Goal: Navigation & Orientation: Find specific page/section

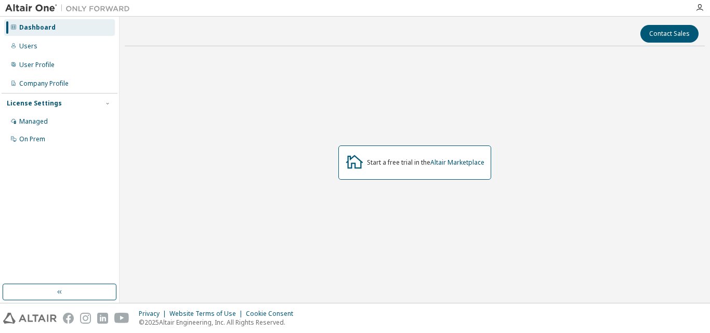
click at [406, 166] on div "Start a free trial in the Altair Marketplace" at bounding box center [426, 163] width 118 height 8
click at [358, 158] on icon at bounding box center [354, 161] width 19 height 19
click at [47, 62] on div "User Profile" at bounding box center [36, 65] width 35 height 8
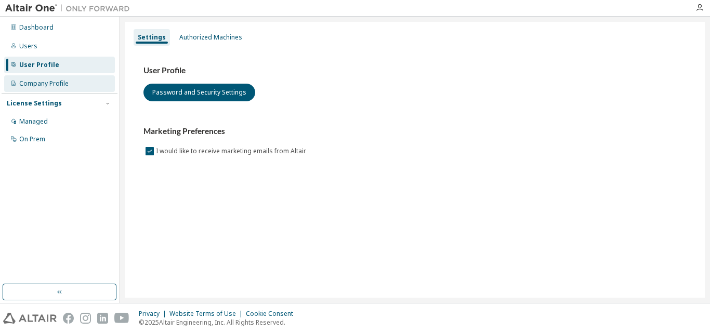
click at [61, 77] on div "Company Profile" at bounding box center [59, 83] width 111 height 17
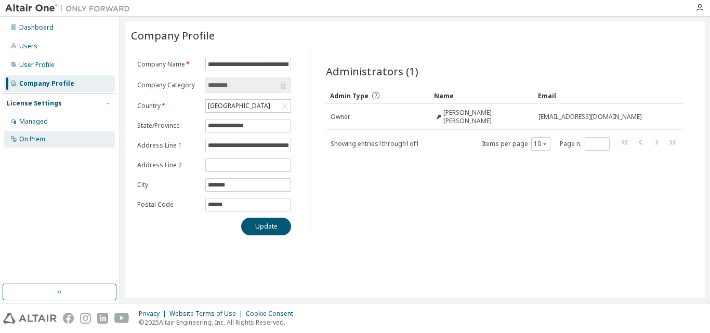
click at [59, 141] on div "On Prem" at bounding box center [59, 139] width 111 height 17
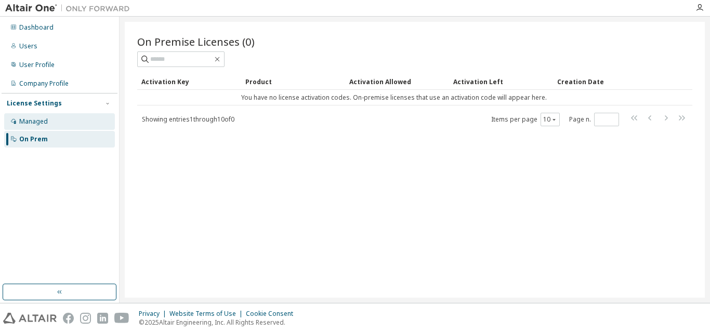
click at [52, 121] on div "Managed" at bounding box center [59, 121] width 111 height 17
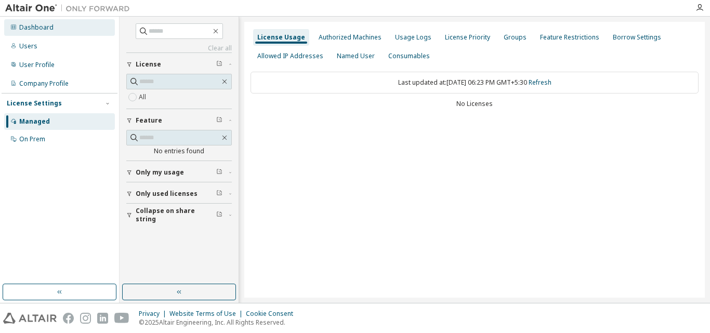
click at [35, 22] on div "Dashboard" at bounding box center [59, 27] width 111 height 17
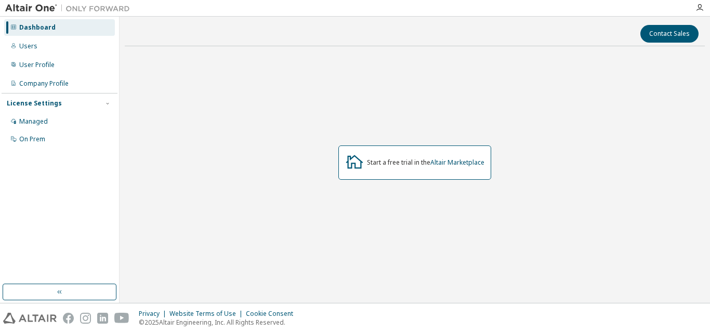
click at [352, 161] on icon at bounding box center [354, 161] width 19 height 19
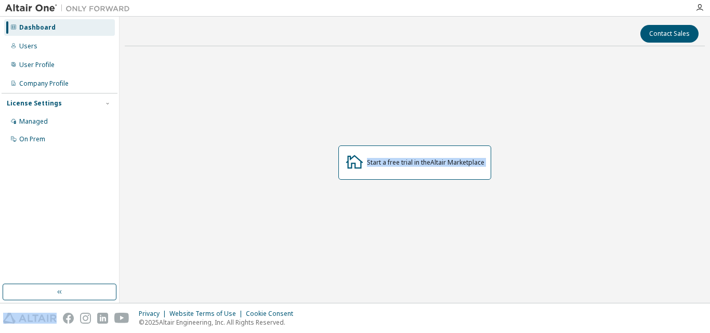
click at [352, 161] on icon at bounding box center [354, 161] width 19 height 19
click at [314, 165] on div "Start a free trial in the Altair Marketplace" at bounding box center [415, 163] width 580 height 217
click at [360, 163] on icon at bounding box center [354, 163] width 17 height 14
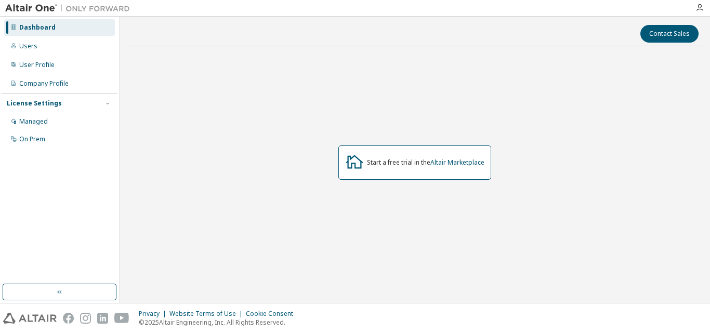
click at [360, 163] on icon at bounding box center [354, 163] width 17 height 14
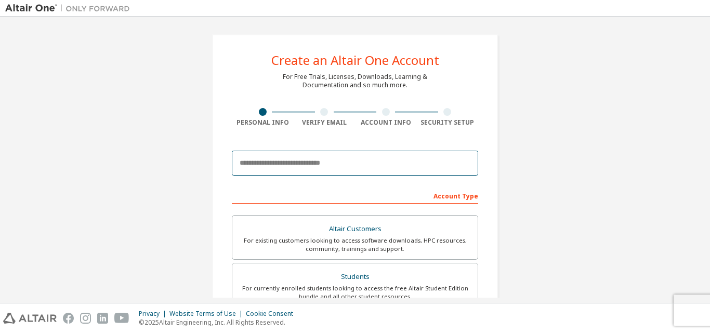
click at [401, 161] on input "email" at bounding box center [355, 163] width 247 height 25
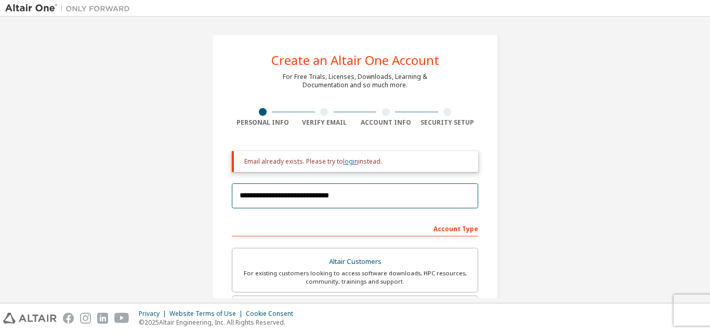
type input "**********"
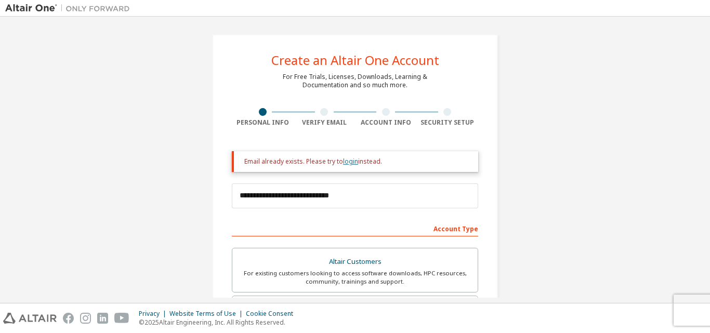
click at [345, 160] on link "login" at bounding box center [350, 161] width 15 height 9
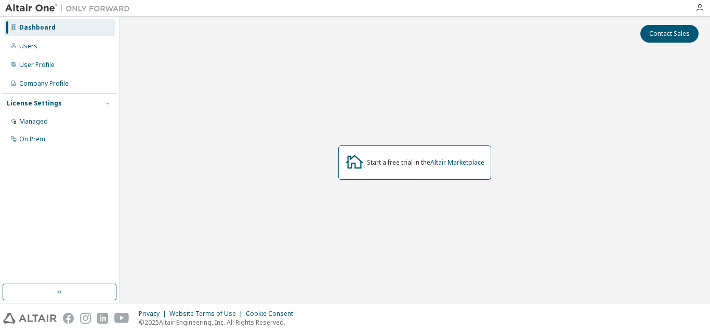
click at [352, 163] on icon at bounding box center [354, 163] width 17 height 14
click at [70, 288] on button "button" at bounding box center [60, 292] width 114 height 17
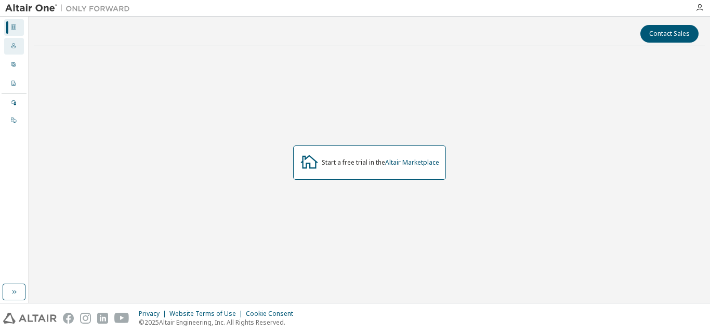
click at [15, 46] on icon at bounding box center [13, 45] width 4 height 5
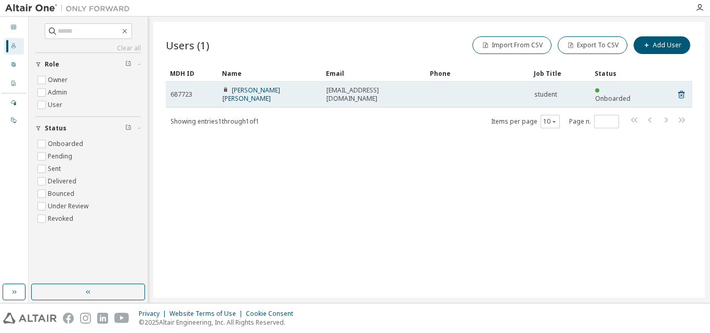
click at [625, 94] on span "Onboarded" at bounding box center [613, 98] width 35 height 9
